Goal: Task Accomplishment & Management: Manage account settings

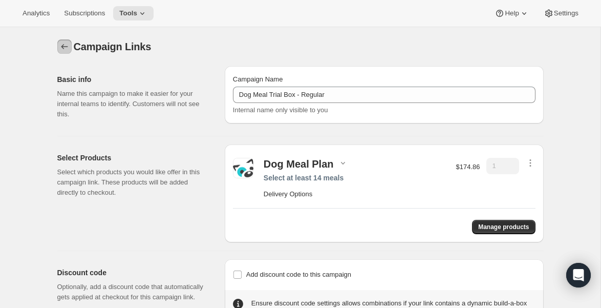
click at [61, 48] on icon "button" at bounding box center [64, 47] width 10 height 10
click at [62, 47] on icon "button" at bounding box center [64, 46] width 7 height 5
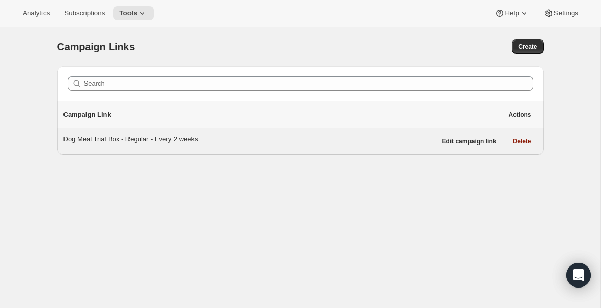
click at [116, 135] on div "Dog Meal Trial Box - Regular - Every 2 weeks" at bounding box center [250, 139] width 373 height 10
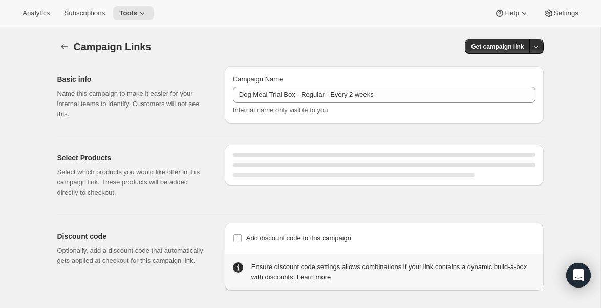
select select "gid://shopify/SellingPlan/690664177940"
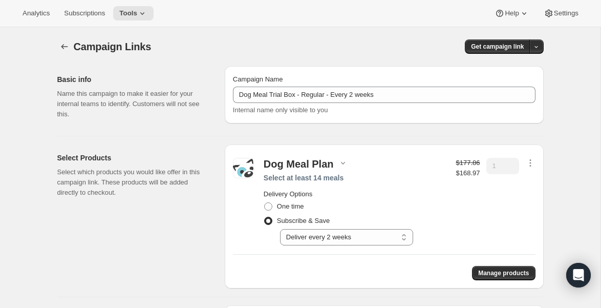
click at [261, 49] on div "Campaign Links" at bounding box center [189, 46] width 231 height 14
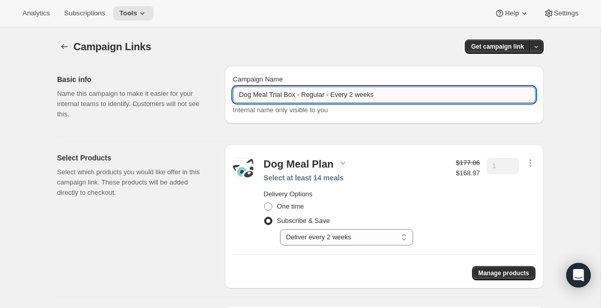
click at [403, 96] on input "Dog Meal Trial Box - Regular - Every 2 weeks" at bounding box center [384, 95] width 303 height 16
click at [325, 42] on div "Get campaign link" at bounding box center [429, 46] width 232 height 14
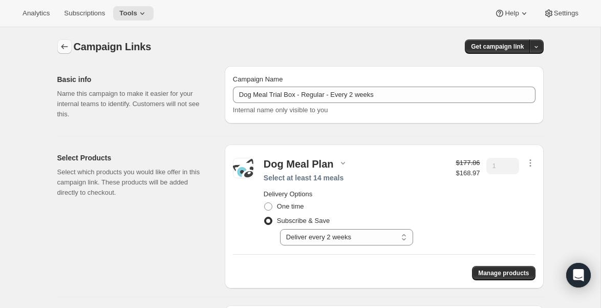
click at [63, 43] on icon "button" at bounding box center [64, 47] width 10 height 10
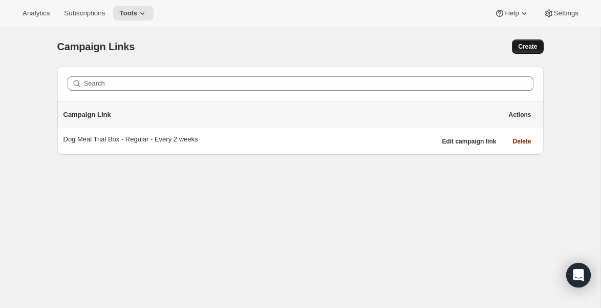
click at [528, 45] on span "Create" at bounding box center [527, 47] width 19 height 8
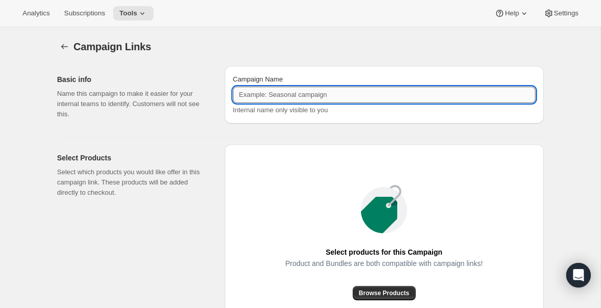
click at [355, 94] on input "Campaign Name" at bounding box center [384, 95] width 303 height 16
paste input "Dog Meal Trial Box - Regular - Every 2 weeks"
click at [357, 96] on input "Dog Meal Trial Box - Regular - Every 2 weeks" at bounding box center [384, 95] width 303 height 16
type input "Dog Meal Trial Box - Regular - Every 3 weeks"
click at [427, 131] on div "Basic info Name this campaign to make it easier for your internal teams to iden…" at bounding box center [296, 241] width 495 height 367
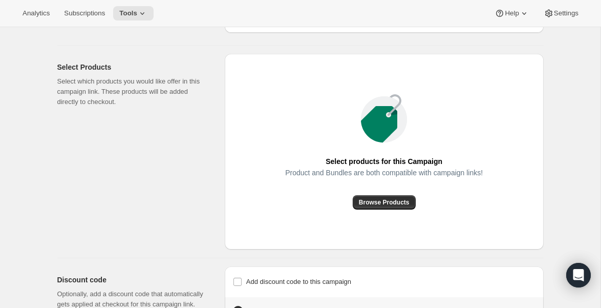
scroll to position [93, 0]
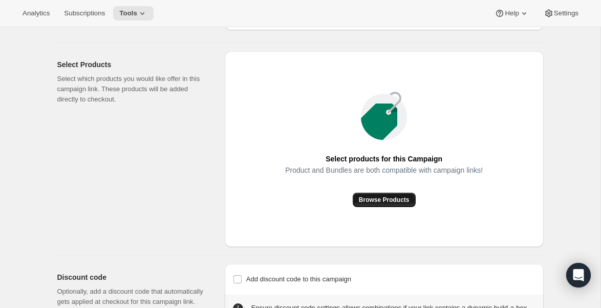
click at [401, 199] on span "Browse Products" at bounding box center [384, 200] width 51 height 8
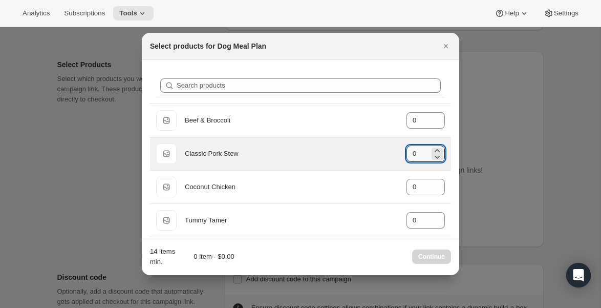
drag, startPoint x: 420, startPoint y: 155, endPoint x: 396, endPoint y: 154, distance: 24.1
click at [396, 154] on div "Default Title Classic Pork Stew gid://shopify/ProductVariant/40543577735216 0" at bounding box center [300, 153] width 289 height 20
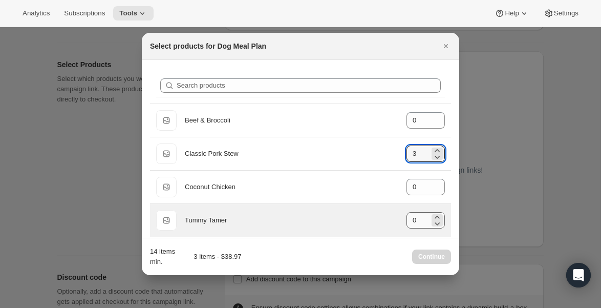
type input "3"
drag, startPoint x: 419, startPoint y: 218, endPoint x: 403, endPoint y: 218, distance: 15.9
click at [403, 218] on div "Default Title Tummy Tamer gid://shopify/ProductVariant/8042008772656 0" at bounding box center [300, 220] width 289 height 20
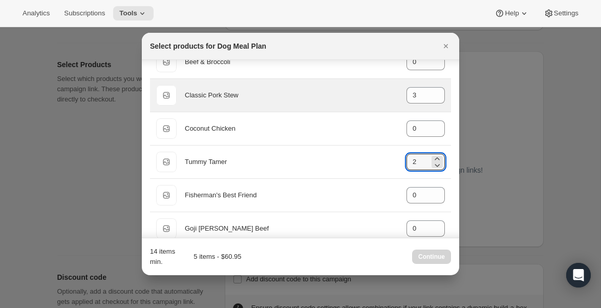
scroll to position [75, 0]
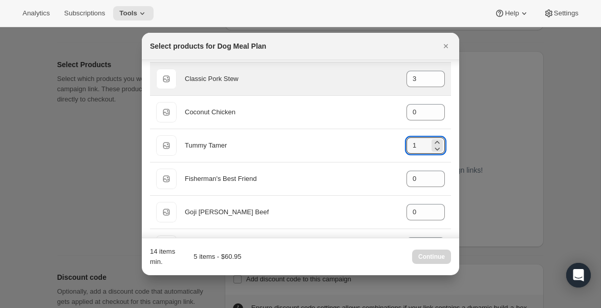
type input "0"
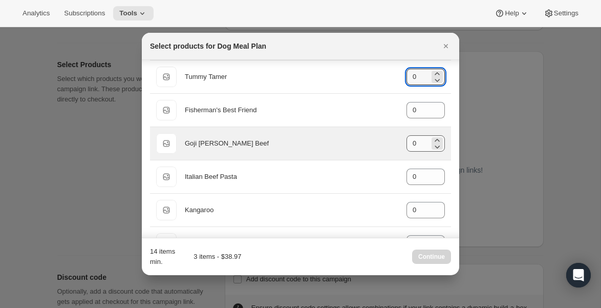
scroll to position [145, 0]
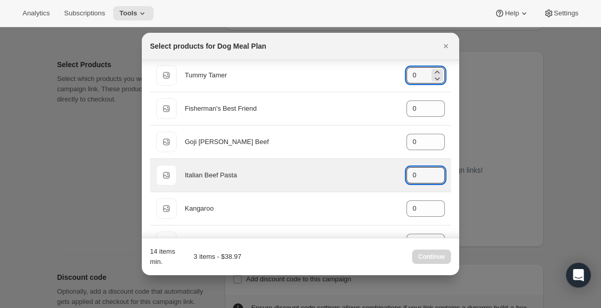
drag, startPoint x: 419, startPoint y: 176, endPoint x: 402, endPoint y: 176, distance: 17.4
click at [402, 176] on div "Default Title Italian Beef Pasta gid://shopify/ProductVariant/40543577931824 0" at bounding box center [300, 175] width 289 height 20
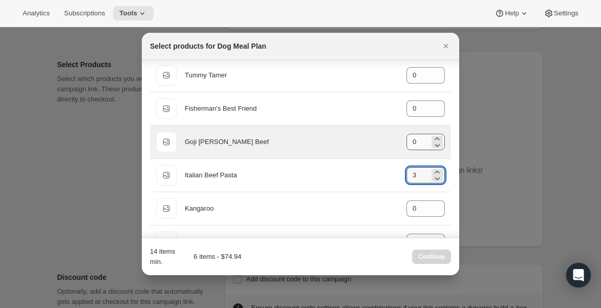
type input "3"
drag, startPoint x: 418, startPoint y: 143, endPoint x: 402, endPoint y: 142, distance: 15.9
click at [402, 142] on div "Default Title Goji [PERSON_NAME] Beef gid://shopify/ProductVariant/405435784561…" at bounding box center [300, 142] width 289 height 20
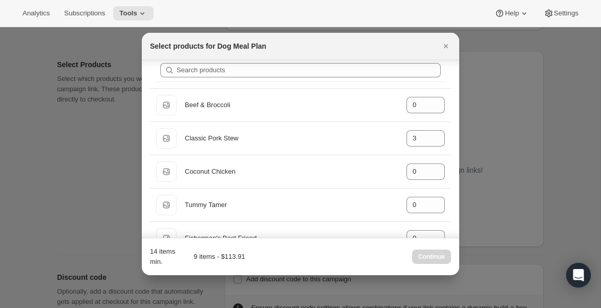
scroll to position [4, 0]
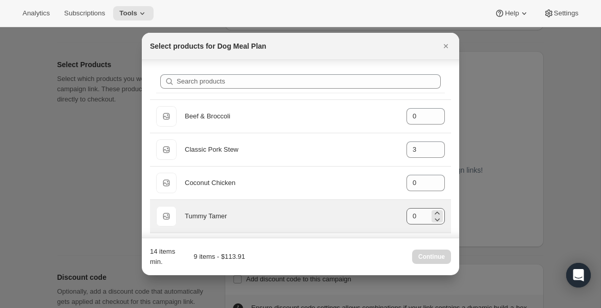
type input "3"
drag, startPoint x: 420, startPoint y: 216, endPoint x: 408, endPoint y: 216, distance: 11.3
click at [408, 216] on input "0" at bounding box center [418, 216] width 23 height 16
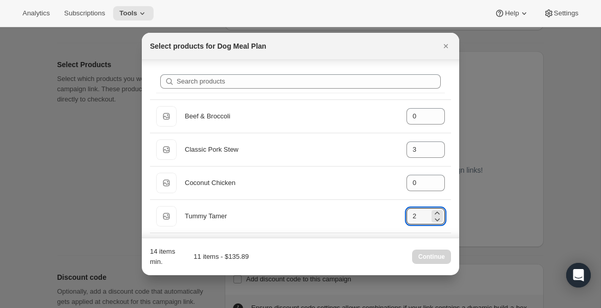
type input "2"
click at [320, 255] on div "14 items min. 11 items - $135.89 Continue" at bounding box center [300, 256] width 301 height 20
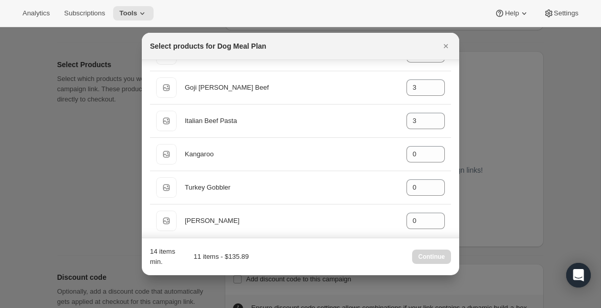
scroll to position [207, 0]
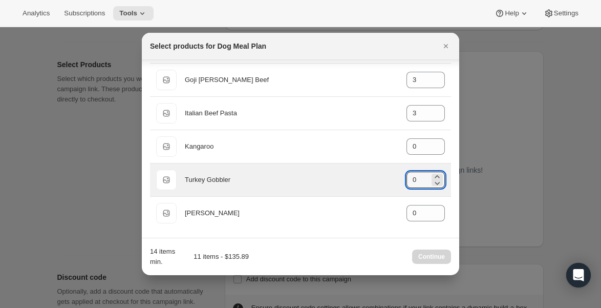
drag, startPoint x: 419, startPoint y: 180, endPoint x: 399, endPoint y: 180, distance: 20.5
click at [399, 180] on div "Default Title Turkey Gobbler gid://shopify/ProductVariant/40543579766832 0" at bounding box center [300, 180] width 289 height 20
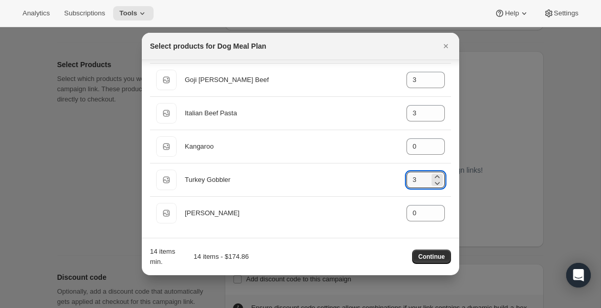
type input "3"
click at [349, 254] on div "14 items min. 14 items - $174.86 Continue" at bounding box center [300, 256] width 301 height 20
click at [434, 259] on span "Continue" at bounding box center [432, 257] width 27 height 8
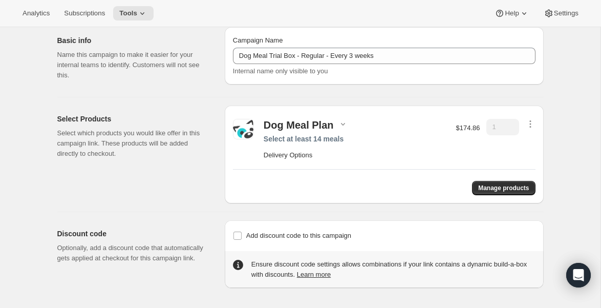
click at [351, 158] on h2 "Delivery Options" at bounding box center [355, 155] width 182 height 10
click at [288, 154] on h2 "Delivery Options" at bounding box center [355, 155] width 182 height 10
click at [362, 156] on h2 "Delivery Options" at bounding box center [355, 155] width 182 height 10
click at [338, 122] on icon "button" at bounding box center [343, 124] width 10 height 10
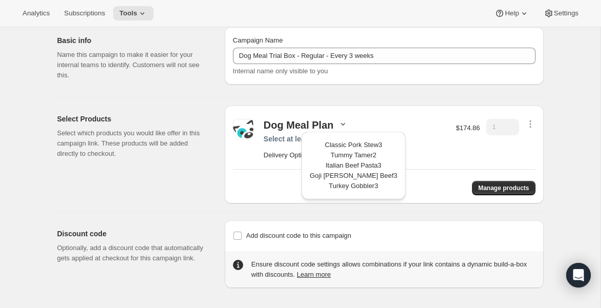
click at [421, 146] on div "Delivery Options" at bounding box center [355, 153] width 182 height 14
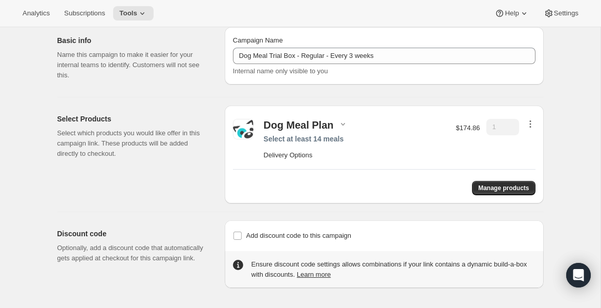
click at [526, 123] on icon "button" at bounding box center [531, 124] width 10 height 10
click at [533, 139] on span "Remove" at bounding box center [522, 143] width 25 height 8
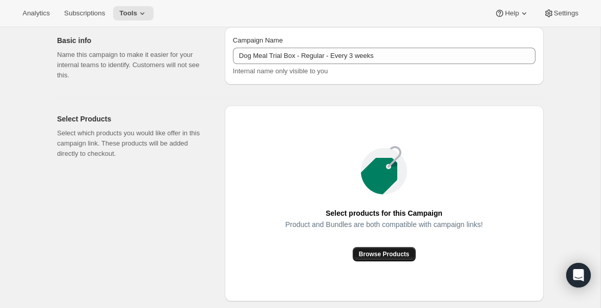
click at [377, 256] on span "Browse Products" at bounding box center [384, 254] width 51 height 8
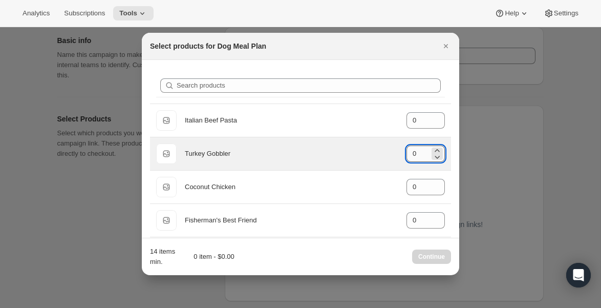
drag, startPoint x: 419, startPoint y: 156, endPoint x: 410, endPoint y: 156, distance: 8.7
click at [410, 156] on input "0" at bounding box center [418, 154] width 23 height 16
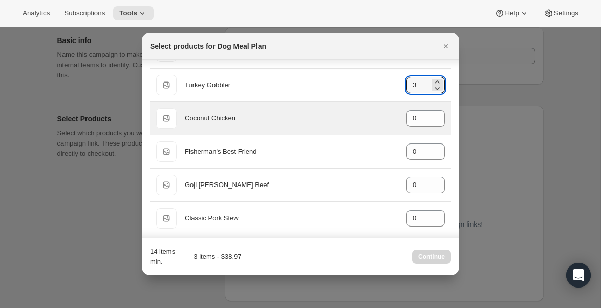
scroll to position [74, 0]
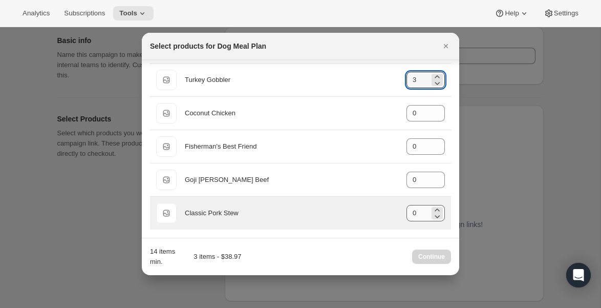
type input "3"
drag, startPoint x: 419, startPoint y: 214, endPoint x: 407, endPoint y: 214, distance: 11.8
click at [407, 214] on input "0" at bounding box center [418, 213] width 23 height 16
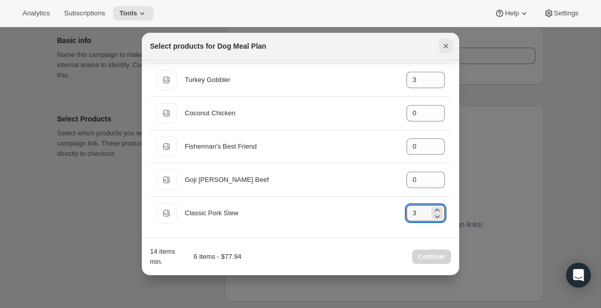
type input "3"
click at [445, 45] on icon "Close" at bounding box center [446, 46] width 4 height 4
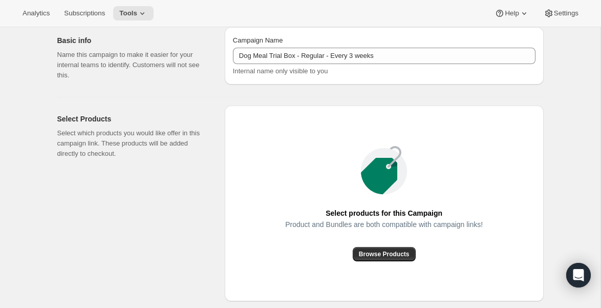
click at [270, 174] on div "Select products for this Campaign Product and Bundles are both compatible with …" at bounding box center [384, 204] width 239 height 116
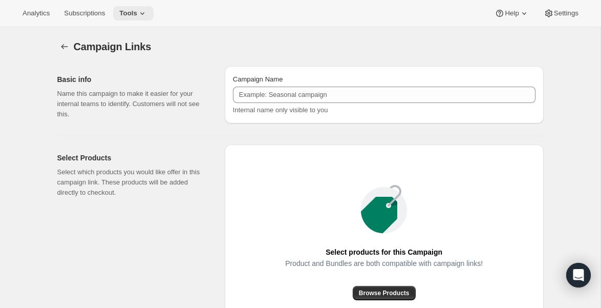
click at [142, 6] on div "Analytics Subscriptions Tools Help Settings" at bounding box center [300, 13] width 601 height 27
click at [145, 10] on icon at bounding box center [142, 13] width 10 height 10
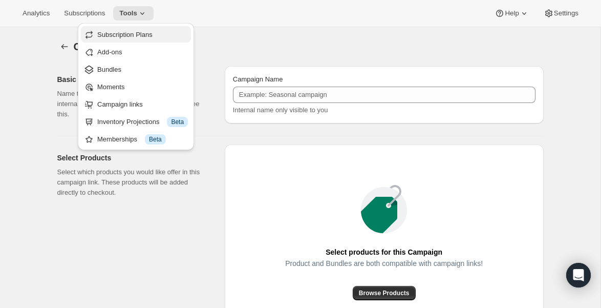
click at [142, 36] on span "Subscription Plans" at bounding box center [124, 35] width 55 height 8
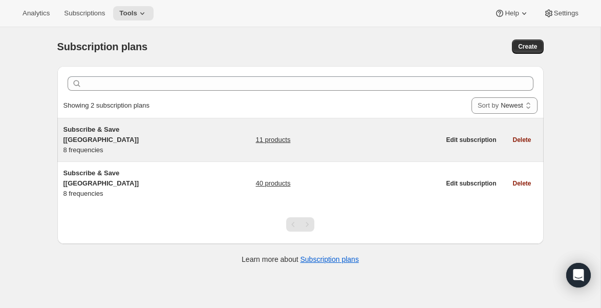
click at [276, 135] on link "11 products" at bounding box center [273, 140] width 35 height 10
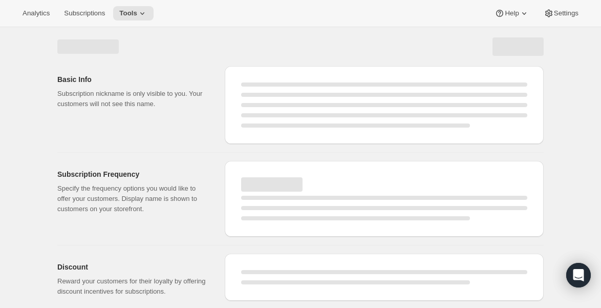
select select "WEEK"
select select "MONTH"
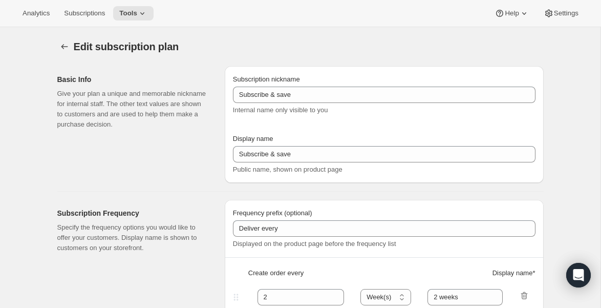
type input "Subscribe & Save [[GEOGRAPHIC_DATA]]"
type input "Subscribe & Save"
type input "1"
type input "1 week"
type input "2"
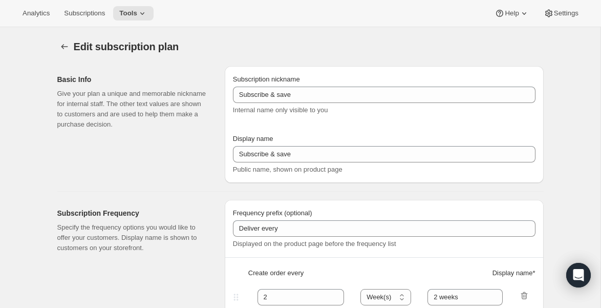
select select "WEEK"
type input "2 weeks"
type input "5"
checkbox input "true"
select select "WEEK"
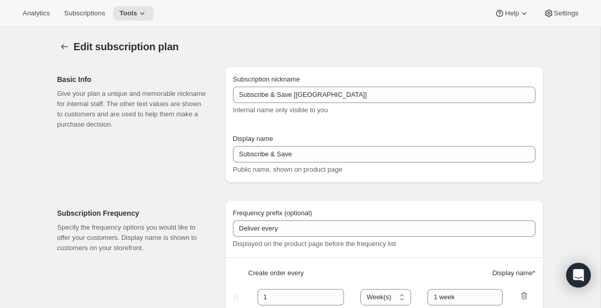
select select "WEEK"
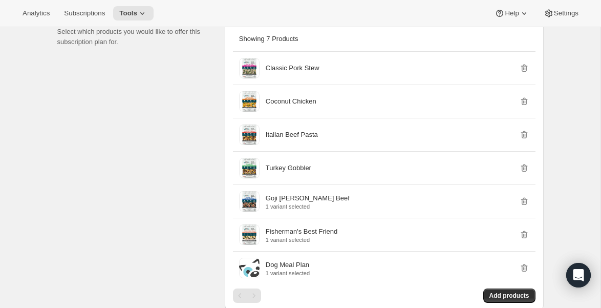
scroll to position [865, 0]
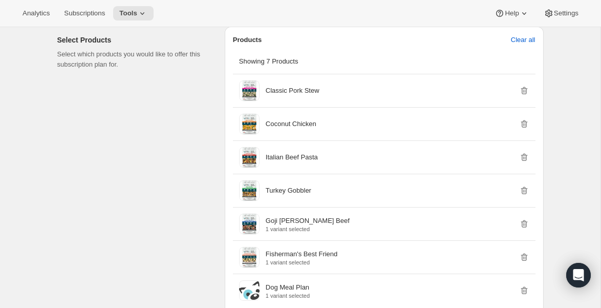
click at [202, 213] on div "Select Products Select which products you would like to offer this subscription…" at bounding box center [136, 193] width 159 height 333
click at [144, 11] on icon at bounding box center [142, 13] width 10 height 10
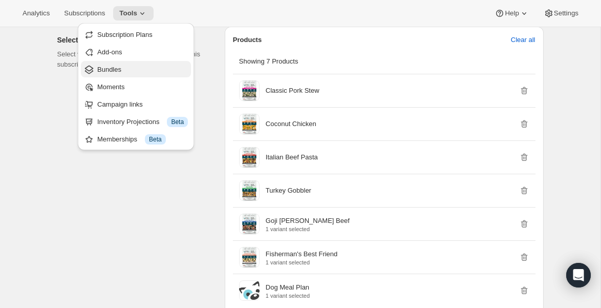
click at [109, 72] on span "Bundles" at bounding box center [109, 70] width 24 height 8
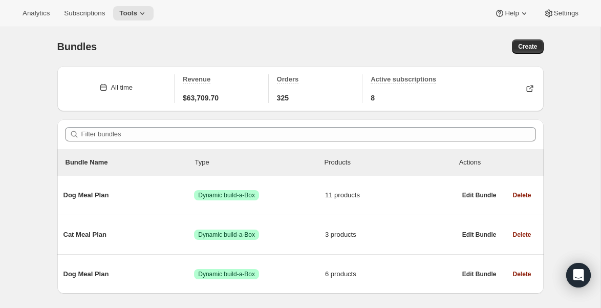
scroll to position [27, 0]
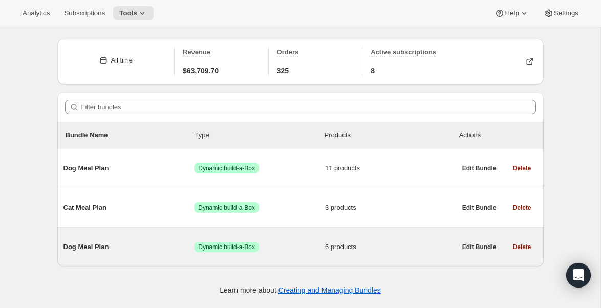
click at [91, 249] on span "Dog Meal Plan" at bounding box center [129, 247] width 131 height 10
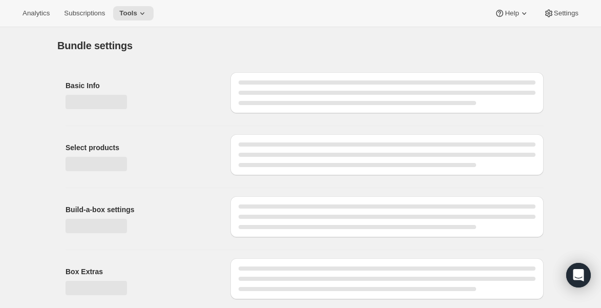
type input "Dog Meal Plan"
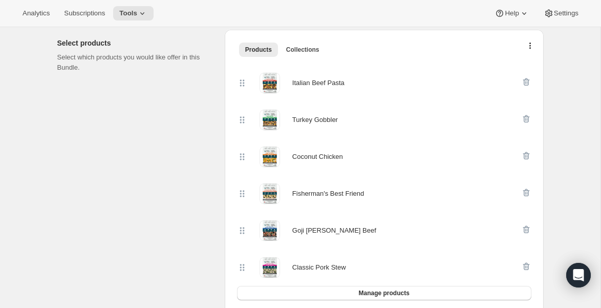
scroll to position [220, 0]
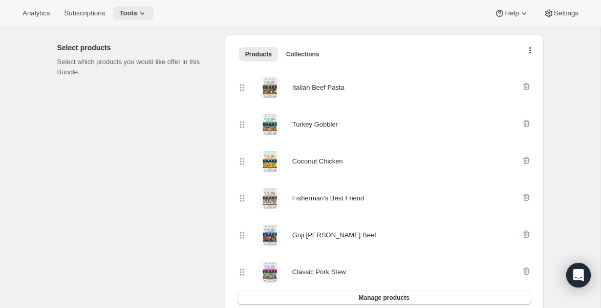
click at [148, 11] on icon at bounding box center [142, 13] width 10 height 10
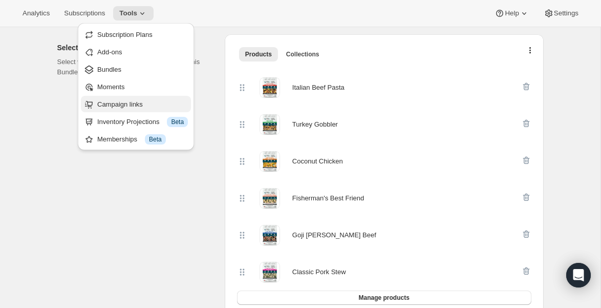
click at [127, 106] on span "Campaign links" at bounding box center [120, 104] width 46 height 8
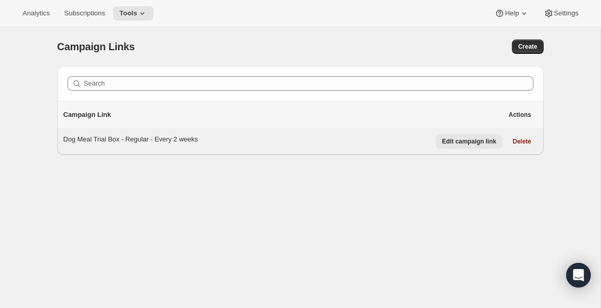
click at [458, 146] on button "Edit campaign link" at bounding box center [469, 141] width 67 height 14
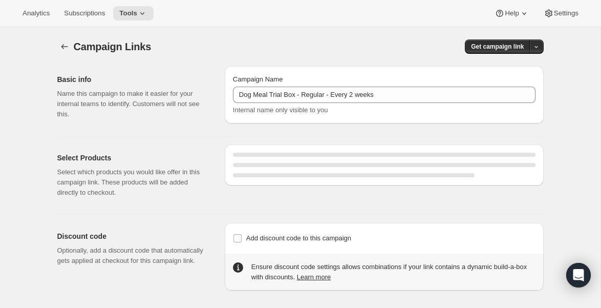
select select "gid://shopify/SellingPlan/690664177940"
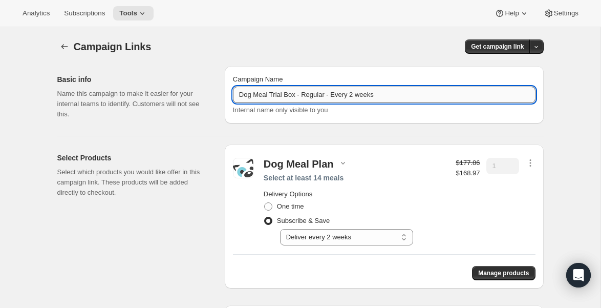
click at [389, 96] on input "Dog Meal Trial Box - Regular - Every 2 weeks" at bounding box center [384, 95] width 303 height 16
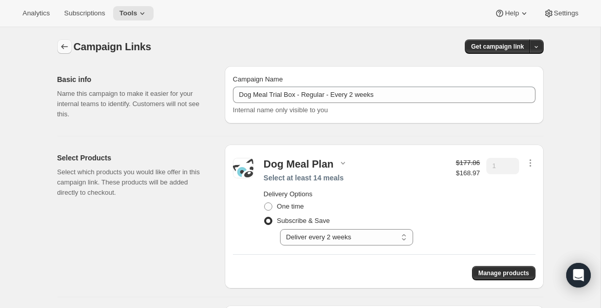
click at [66, 47] on icon "button" at bounding box center [64, 47] width 10 height 10
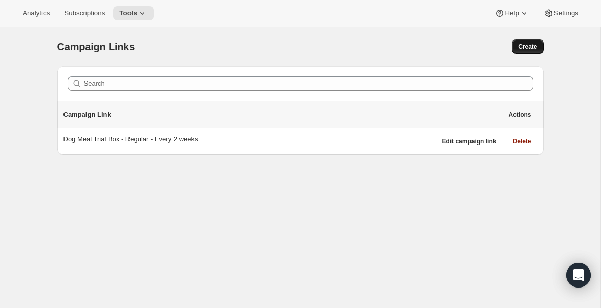
click at [527, 44] on span "Create" at bounding box center [527, 47] width 19 height 8
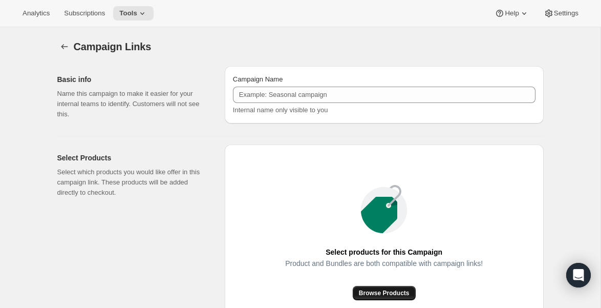
click at [390, 291] on span "Browse Products" at bounding box center [384, 293] width 51 height 8
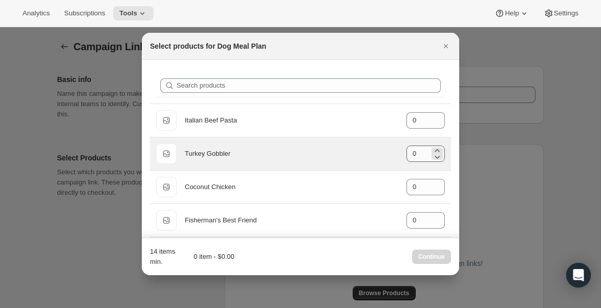
scroll to position [1, 0]
drag, startPoint x: 423, startPoint y: 154, endPoint x: 399, endPoint y: 154, distance: 24.1
click at [399, 154] on div "Default Title Turkey Gobbler gid://shopify/ProductVariant/40543579766832 0" at bounding box center [300, 153] width 289 height 20
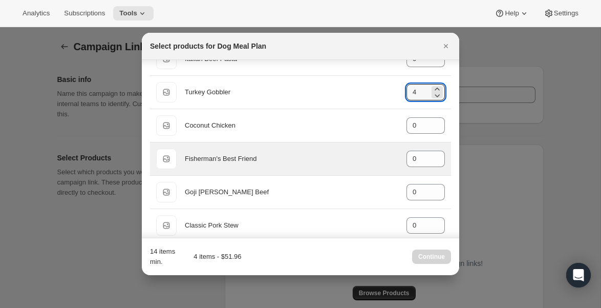
scroll to position [74, 0]
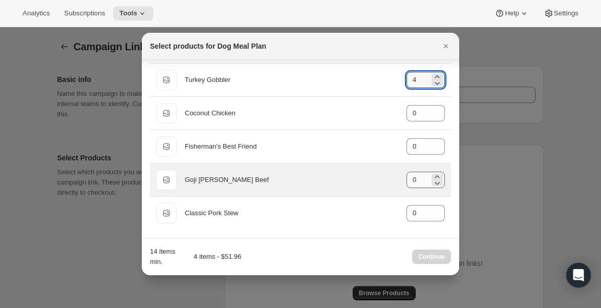
type input "4"
drag, startPoint x: 420, startPoint y: 177, endPoint x: 403, endPoint y: 177, distance: 16.9
click at [403, 177] on div "Default Title Goji [PERSON_NAME] Beef gid://shopify/ProductVariant/405435784561…" at bounding box center [300, 180] width 289 height 20
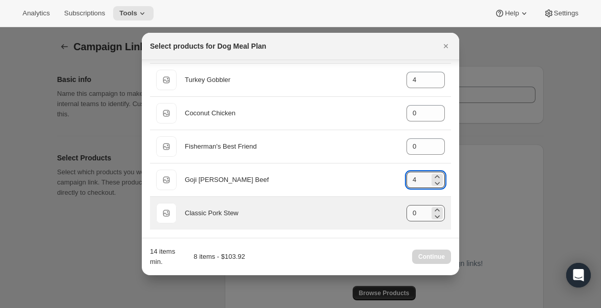
type input "4"
drag, startPoint x: 420, startPoint y: 214, endPoint x: 406, endPoint y: 214, distance: 13.8
click at [406, 214] on div "Default Title Classic Pork Stew gid://shopify/ProductVariant/40543577735216 0" at bounding box center [300, 213] width 289 height 20
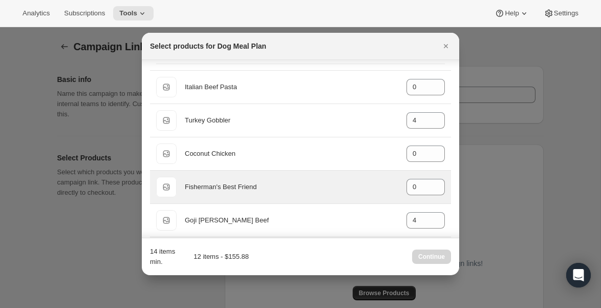
scroll to position [11, 0]
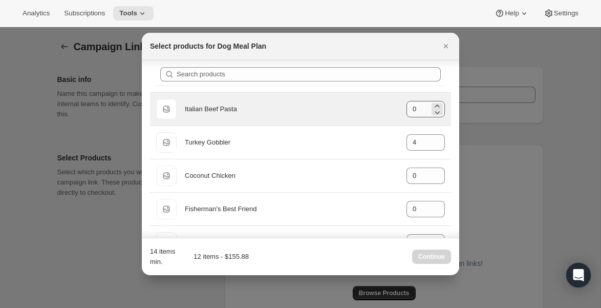
type input "4"
drag, startPoint x: 417, startPoint y: 109, endPoint x: 403, endPoint y: 109, distance: 13.8
click at [403, 109] on div "Default Title Italian Beef Pasta gid://shopify/ProductVariant/40543577931824 0" at bounding box center [300, 109] width 289 height 20
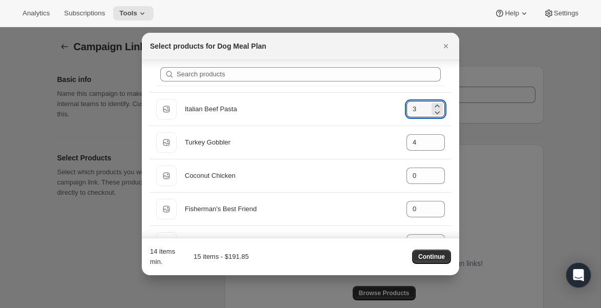
type input "3"
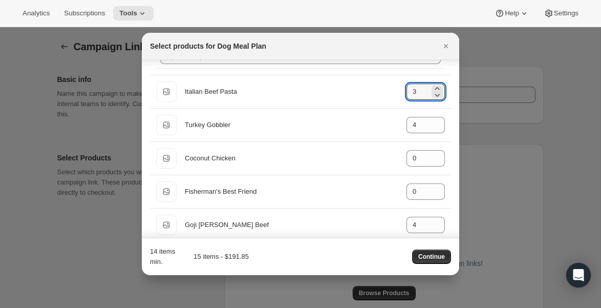
scroll to position [26, 0]
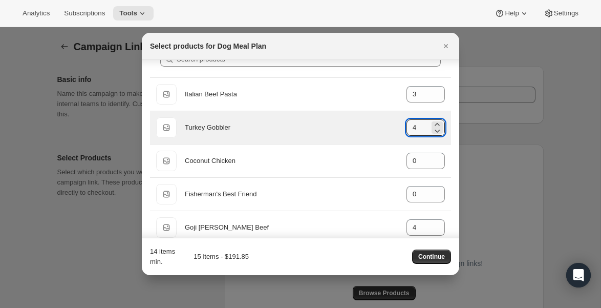
drag, startPoint x: 418, startPoint y: 130, endPoint x: 404, endPoint y: 130, distance: 13.8
click at [404, 130] on div "Default Title Turkey Gobbler gid://shopify/ProductVariant/40543579766832 4" at bounding box center [300, 127] width 289 height 20
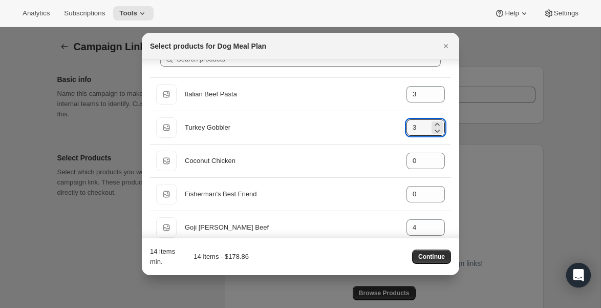
type input "3"
click at [357, 256] on div "14 items min. 14 items - $178.86 Continue" at bounding box center [300, 256] width 301 height 20
click at [440, 253] on span "Continue" at bounding box center [432, 257] width 27 height 8
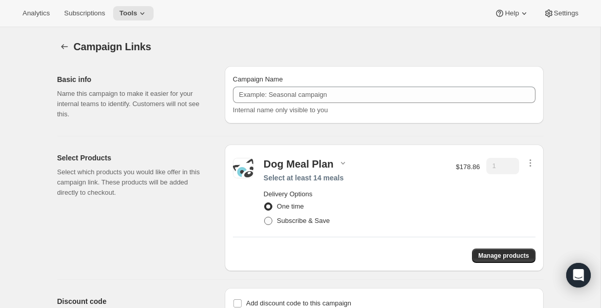
click at [272, 219] on span at bounding box center [268, 221] width 8 height 8
click at [265, 217] on input "Subscribe & Save" at bounding box center [264, 217] width 1 height 1
radio input "true"
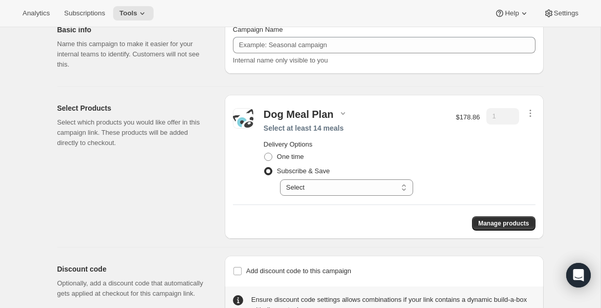
scroll to position [52, 0]
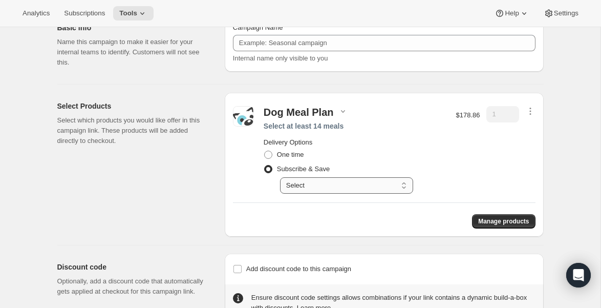
click at [400, 181] on select "Select Deliver every 1 week Deliver every 2 weeks Deliver every 3 weeks Deliver…" at bounding box center [346, 185] width 133 height 16
select select "gid://shopify/SellingPlan/690664276244"
click at [280, 177] on select "Select Deliver every 1 week Deliver every 2 weeks Deliver every 3 weeks Deliver…" at bounding box center [346, 185] width 133 height 16
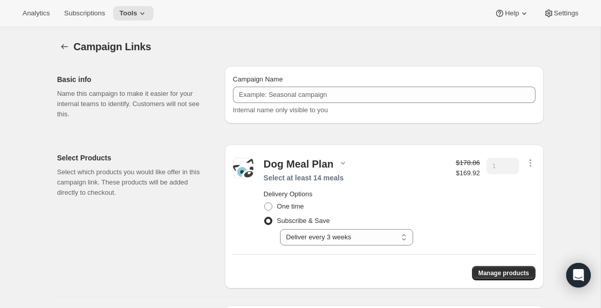
click at [350, 103] on div "Campaign Name Internal name only visible to you" at bounding box center [384, 94] width 303 height 41
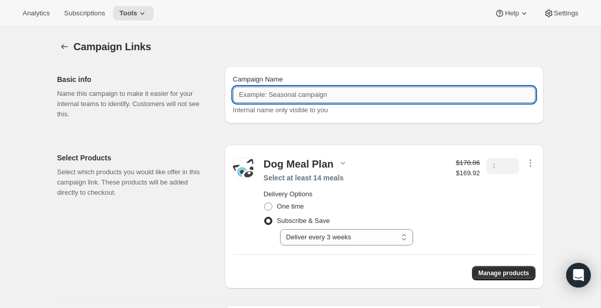
click at [348, 98] on input "Campaign Name" at bounding box center [384, 95] width 303 height 16
paste input "Dog Meal Trial Box - Regular - Every 2 weeks"
click at [358, 94] on input "Dog Meal Trial Box - Regular - Every 2 weeks" at bounding box center [384, 95] width 303 height 16
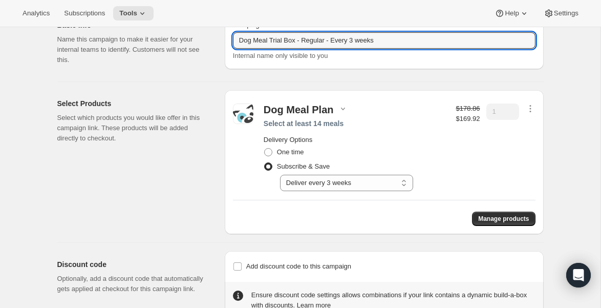
scroll to position [57, 0]
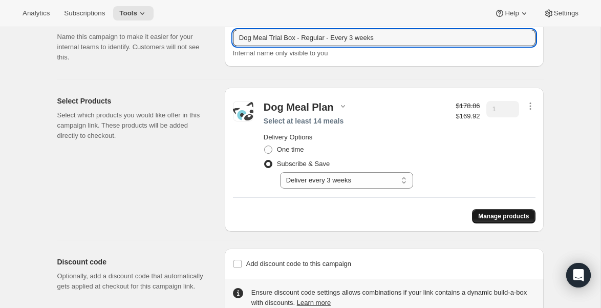
type input "Dog Meal Trial Box - Regular - Every 3 weeks"
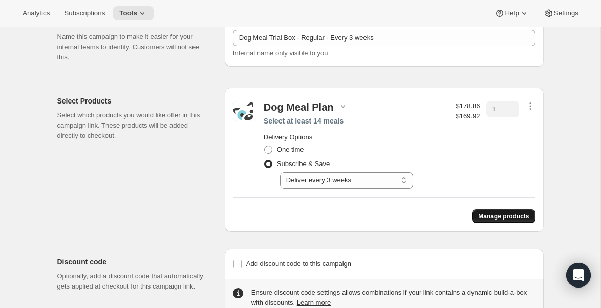
click at [513, 215] on span "Manage products" at bounding box center [504, 216] width 51 height 8
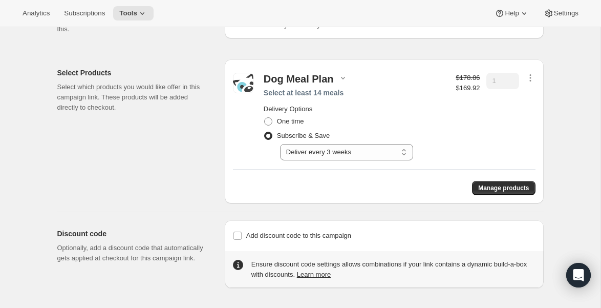
scroll to position [0, 0]
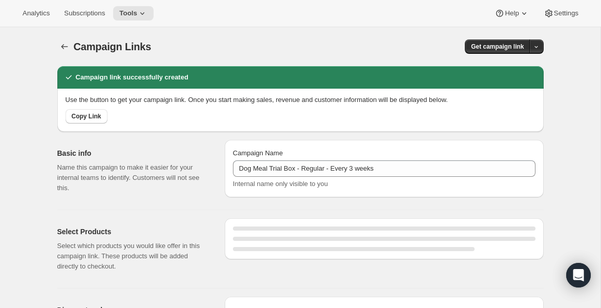
select select "gid://shopify/SellingPlan/690664276244"
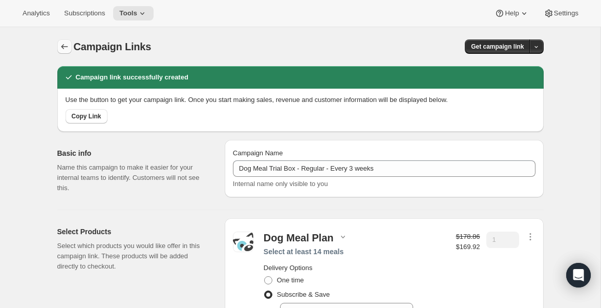
click at [67, 46] on icon "button" at bounding box center [64, 47] width 10 height 10
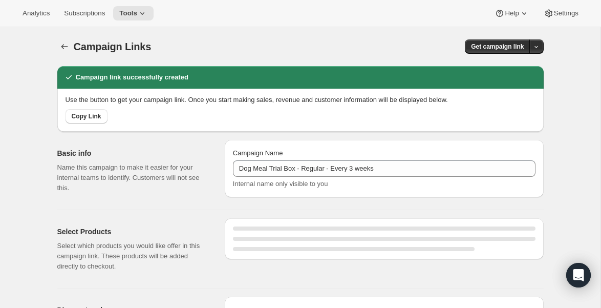
select select "gid://shopify/SellingPlan/690664276244"
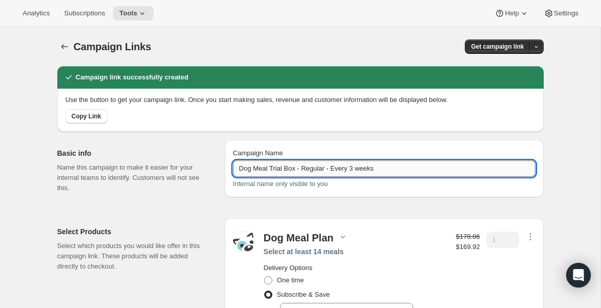
click at [299, 171] on input "Dog Meal Trial Box - Regular - Every 3 weeks" at bounding box center [384, 168] width 303 height 16
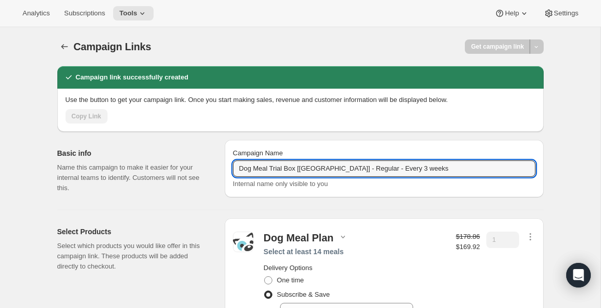
type input "Dog Meal Trial Box [[GEOGRAPHIC_DATA]] - Regular - Every 3 weeks"
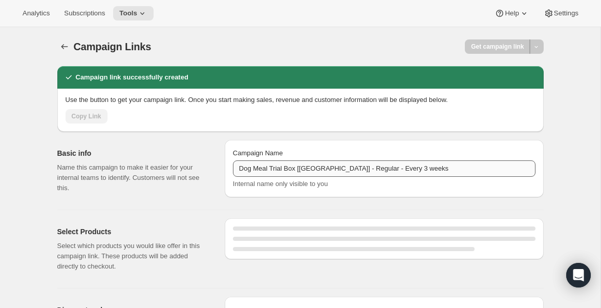
select select "gid://shopify/SellingPlan/690664276244"
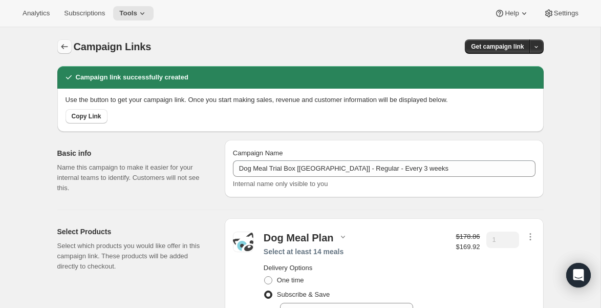
click at [63, 44] on icon "button" at bounding box center [64, 47] width 10 height 10
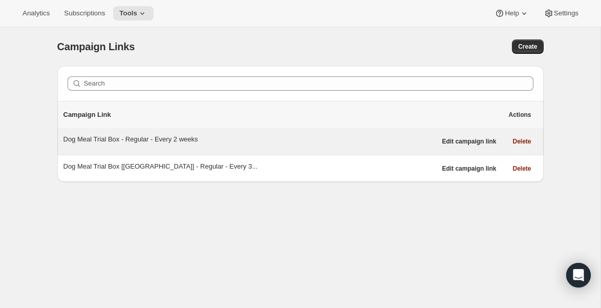
click at [180, 137] on div "Dog Meal Trial Box - Regular - Every 2 weeks" at bounding box center [250, 139] width 373 height 10
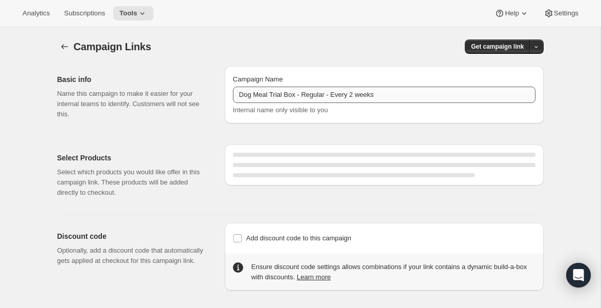
select select "gid://shopify/SellingPlan/690664177940"
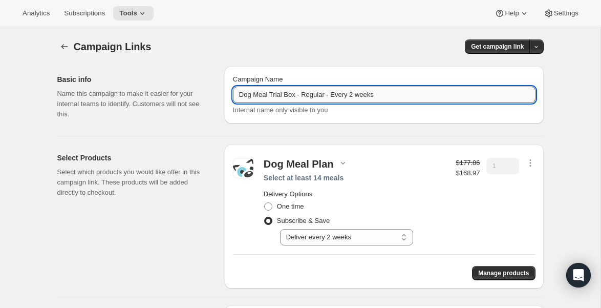
click at [298, 96] on input "Dog Meal Trial Box - Regular - Every 2 weeks" at bounding box center [384, 95] width 303 height 16
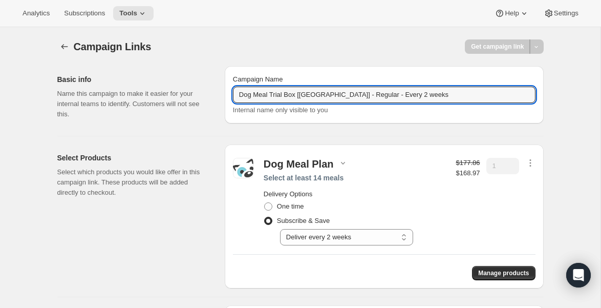
type input "Dog Meal Trial Box [[GEOGRAPHIC_DATA]] - Regular - Every 2 weeks"
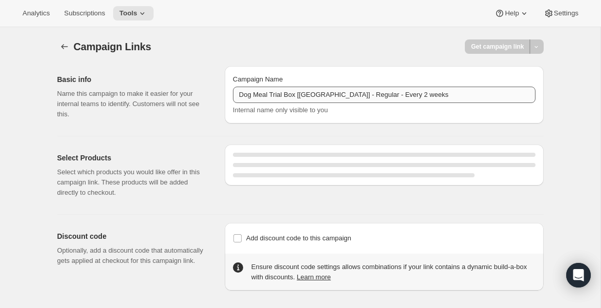
select select "gid://shopify/SellingPlan/690664177940"
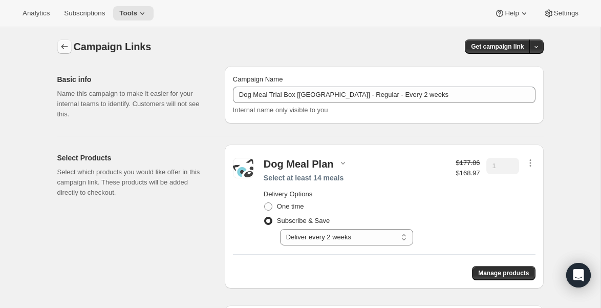
click at [64, 44] on icon "button" at bounding box center [64, 47] width 10 height 10
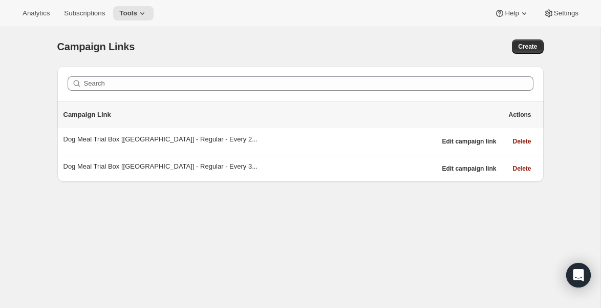
click at [321, 46] on div "Campaign Links Create" at bounding box center [300, 46] width 487 height 14
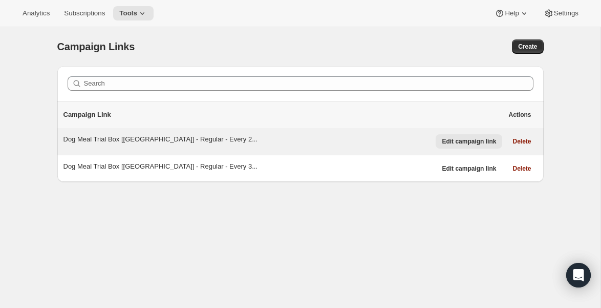
click at [478, 138] on span "Edit campaign link" at bounding box center [469, 141] width 54 height 8
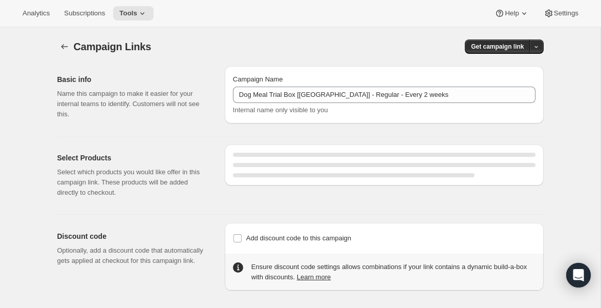
select select "gid://shopify/SellingPlan/690664177940"
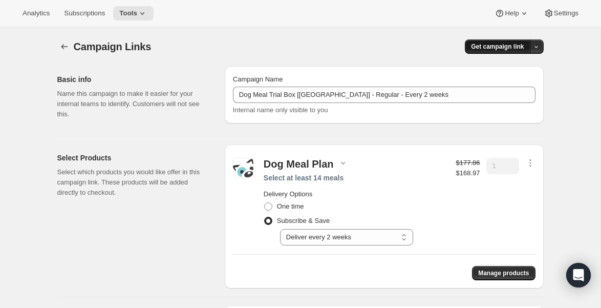
click at [510, 46] on span "Get campaign link" at bounding box center [497, 47] width 53 height 8
click at [520, 68] on span "Copy Link" at bounding box center [523, 68] width 30 height 8
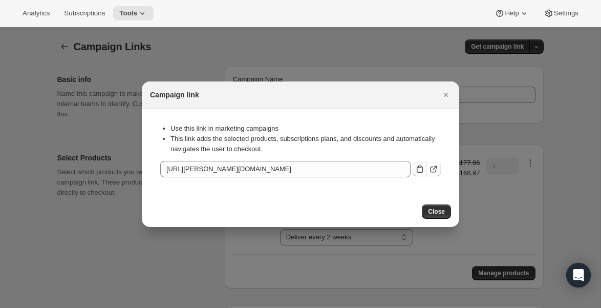
click at [422, 169] on icon ":rh2:" at bounding box center [420, 169] width 10 height 10
click at [438, 211] on span "Close" at bounding box center [436, 212] width 17 height 8
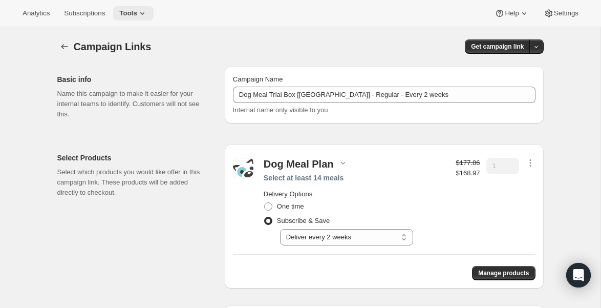
click at [148, 10] on icon at bounding box center [142, 13] width 10 height 10
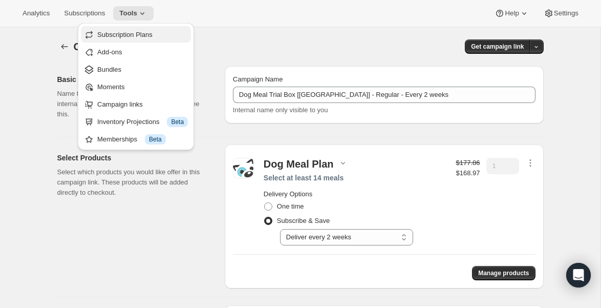
click at [139, 34] on span "Subscription Plans" at bounding box center [124, 35] width 55 height 8
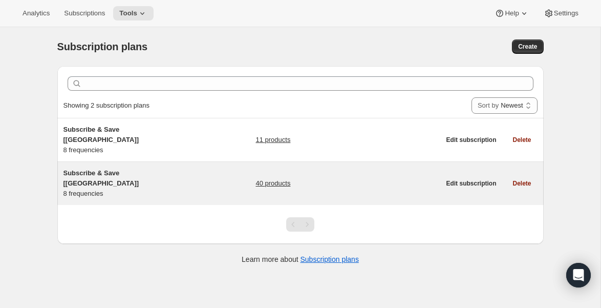
click at [114, 169] on span "Subscribe & Save [[GEOGRAPHIC_DATA]]" at bounding box center [102, 178] width 76 height 18
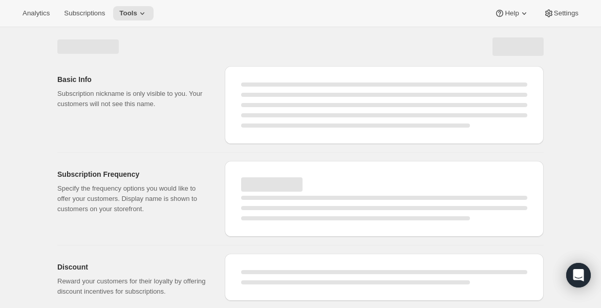
select select "WEEK"
select select "MONTH"
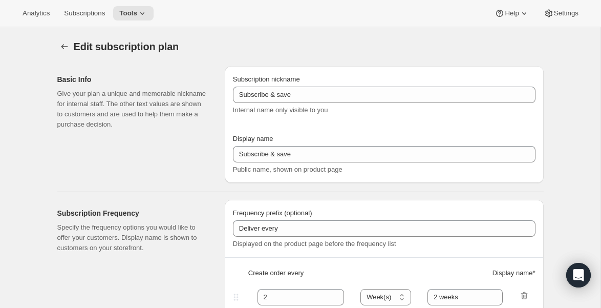
type input "Subscribe & Save [[GEOGRAPHIC_DATA]]"
type input "1"
type input "1 week"
type input "2"
select select "WEEK"
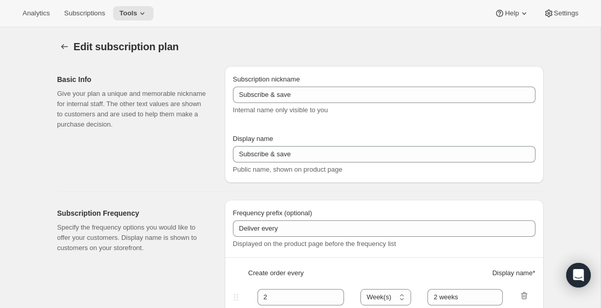
type input "2 weeks"
type input "5"
checkbox input "true"
select select "WEEK"
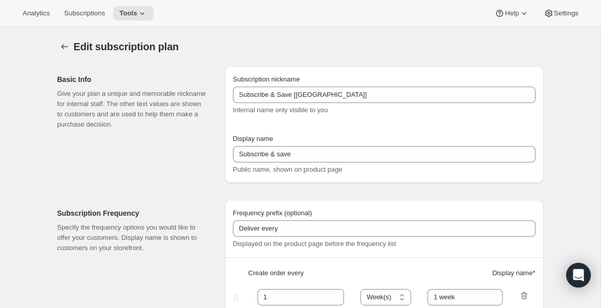
select select "WEEK"
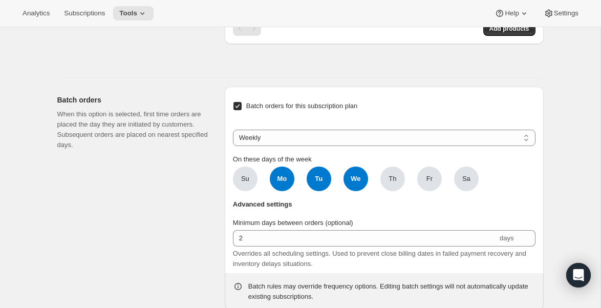
scroll to position [1897, 0]
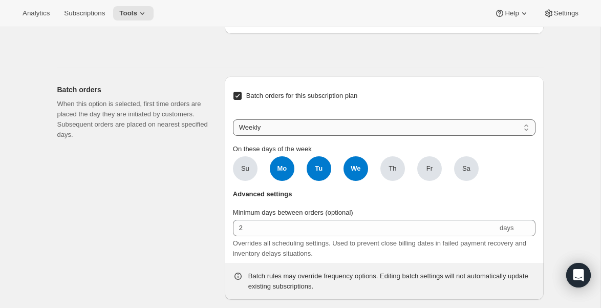
click at [526, 136] on select "Weekly Monthly Yearly" at bounding box center [384, 127] width 303 height 16
click at [233, 136] on select "Weekly Monthly Yearly" at bounding box center [384, 127] width 303 height 16
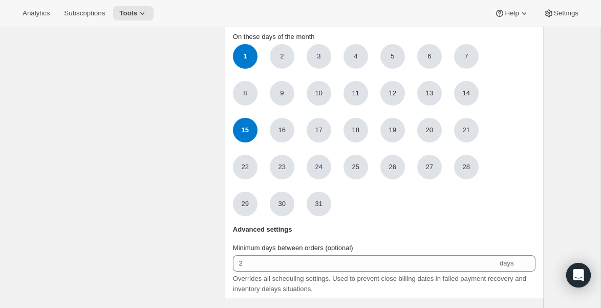
scroll to position [2005, 0]
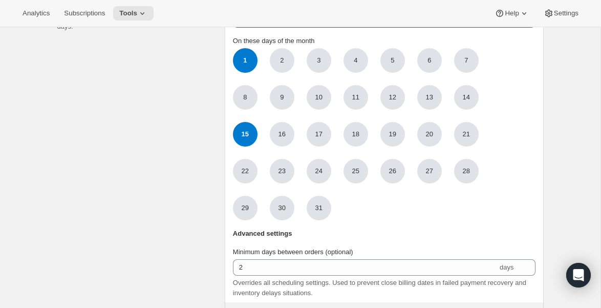
click at [523, 28] on select "Weekly Monthly Yearly" at bounding box center [384, 19] width 303 height 16
click at [233, 28] on select "Weekly Monthly Yearly" at bounding box center [384, 19] width 303 height 16
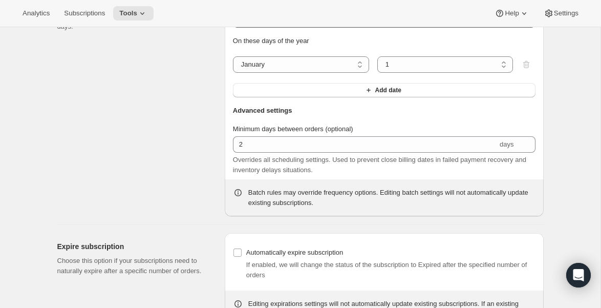
click at [509, 28] on select "Weekly Monthly Yearly" at bounding box center [384, 19] width 303 height 16
select select "WEEKDAY"
click at [233, 28] on select "Weekly Monthly Yearly" at bounding box center [384, 19] width 303 height 16
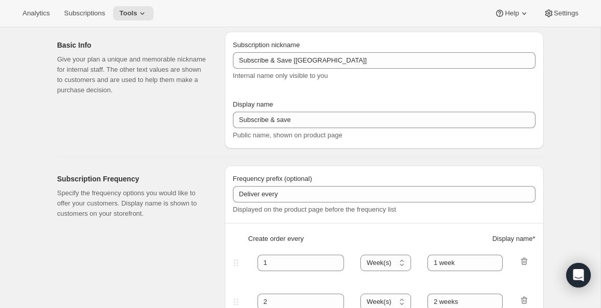
scroll to position [12, 0]
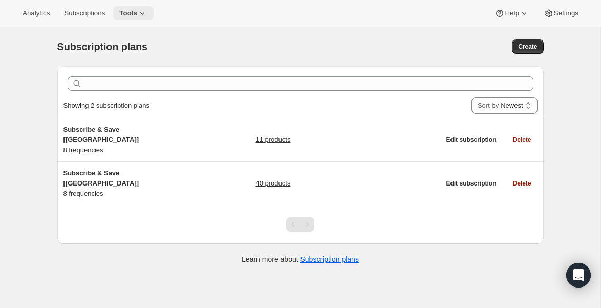
click at [148, 14] on icon at bounding box center [142, 13] width 10 height 10
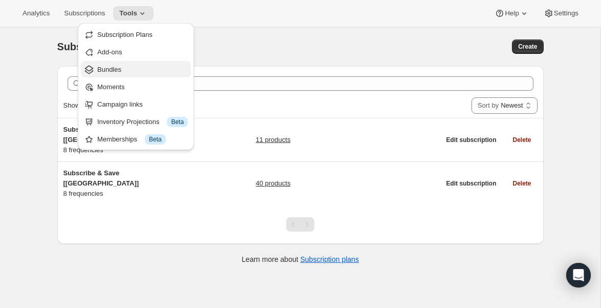
click at [121, 68] on span "Bundles" at bounding box center [109, 70] width 24 height 8
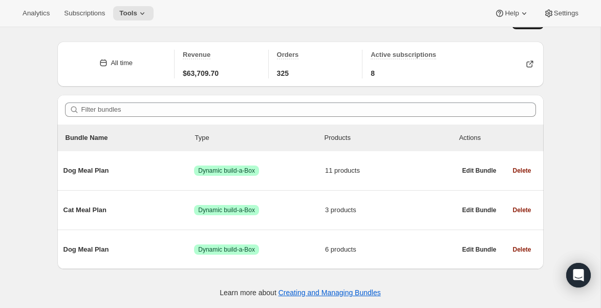
scroll to position [27, 0]
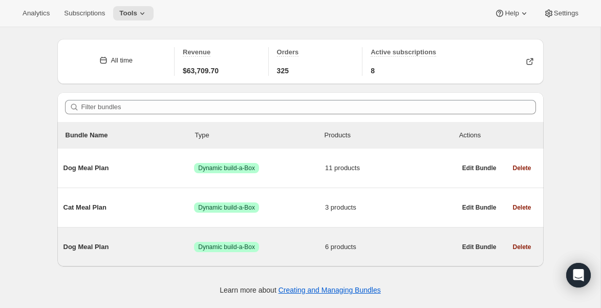
click at [86, 245] on span "Dog Meal Plan" at bounding box center [129, 247] width 131 height 10
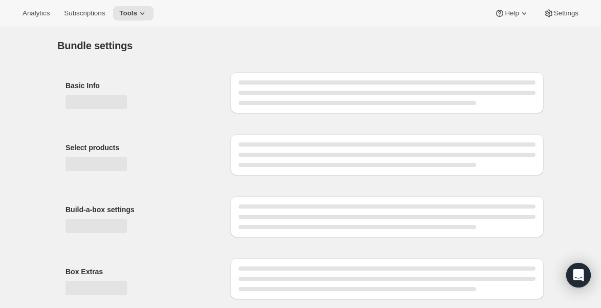
type input "Dog Meal Plan"
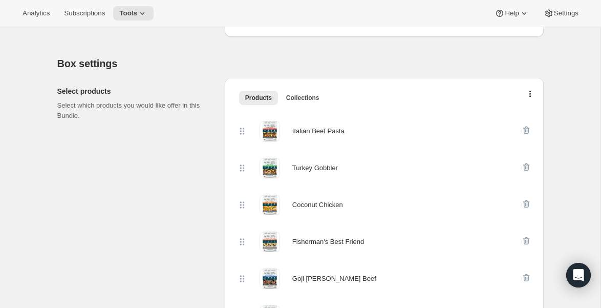
scroll to position [198, 0]
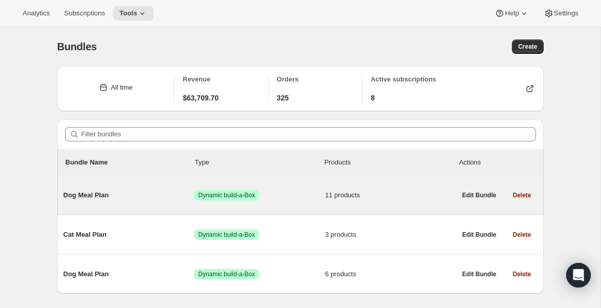
click at [100, 193] on span "Dog Meal Plan" at bounding box center [129, 195] width 131 height 10
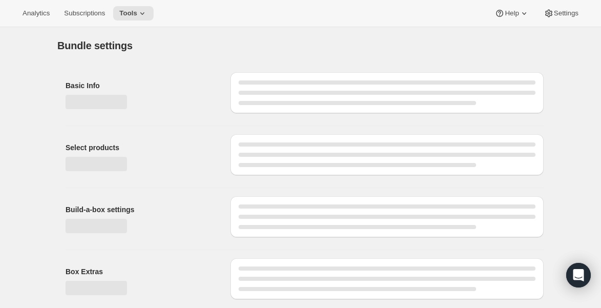
type input "Dog Meal Plan"
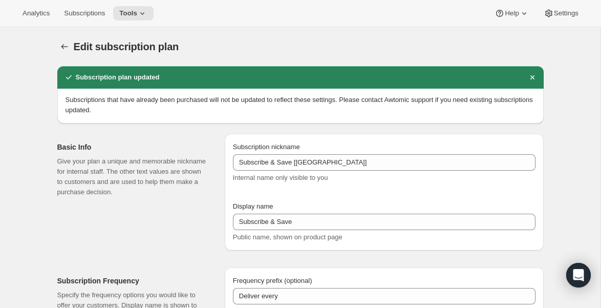
select select "WEEK"
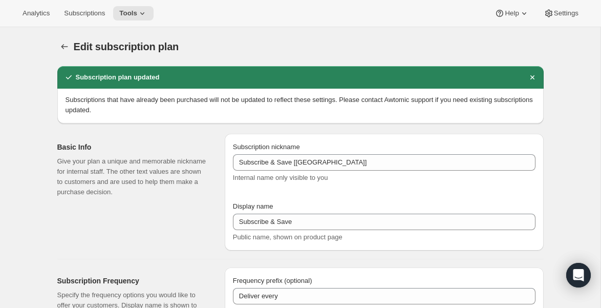
select select "WEEK"
click at [63, 44] on icon "Subscription plans" at bounding box center [64, 47] width 10 height 10
